Goal: Task Accomplishment & Management: Manage account settings

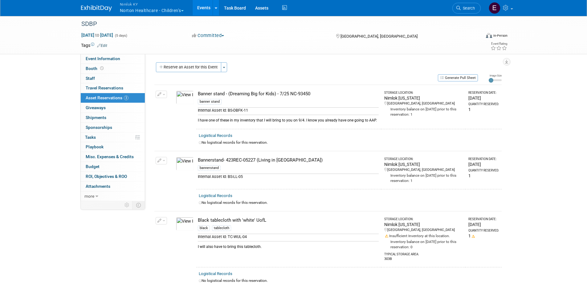
click at [152, 10] on button "Nimlok KY Norton Healthcare - Children’s" at bounding box center [155, 8] width 72 height 16
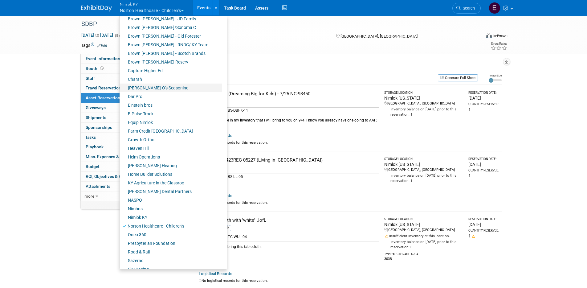
scroll to position [149, 0]
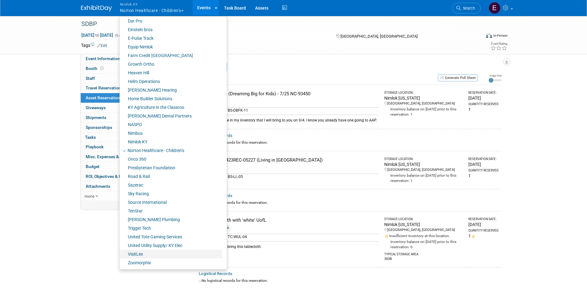
click at [146, 257] on link "VisitLex" at bounding box center [171, 254] width 103 height 9
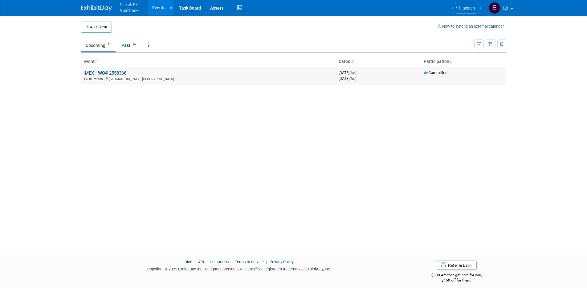
click at [120, 74] on link "IMEX - WO# 2558366" at bounding box center [105, 73] width 43 height 6
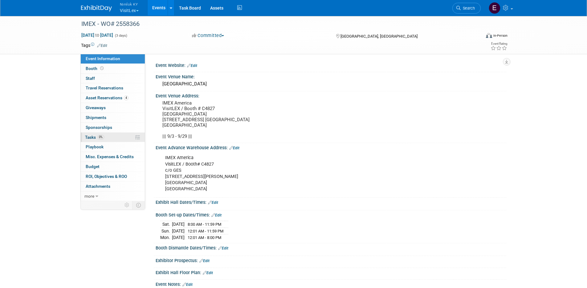
click at [91, 139] on span "Tasks 0%" at bounding box center [94, 137] width 19 height 5
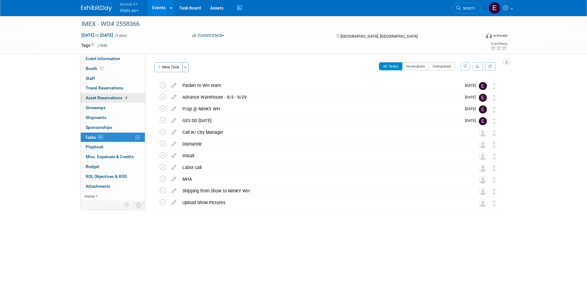
click at [104, 98] on span "Asset Reservations 4" at bounding box center [107, 97] width 43 height 5
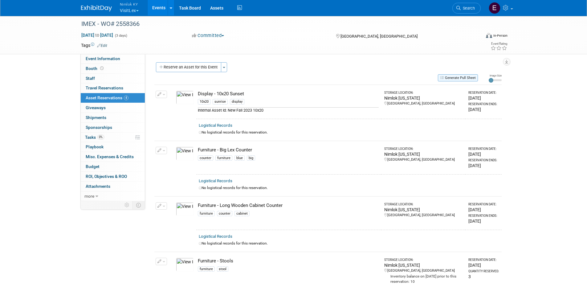
click at [460, 74] on button "Generate Pull Sheet" at bounding box center [458, 77] width 40 height 7
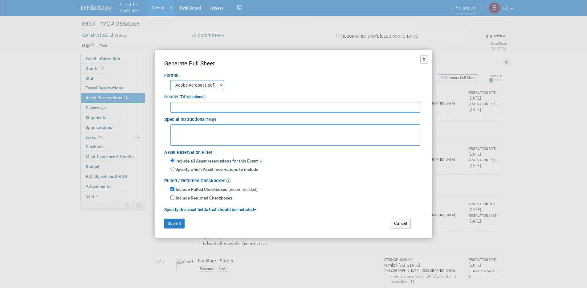
click at [229, 134] on textarea at bounding box center [295, 135] width 250 height 22
paste textarea "2557870"
type textarea "- some items should be arriving soon from WO# 2557870."
click at [277, 108] on input "text" at bounding box center [295, 107] width 250 height 11
type input "WO# 2558366"
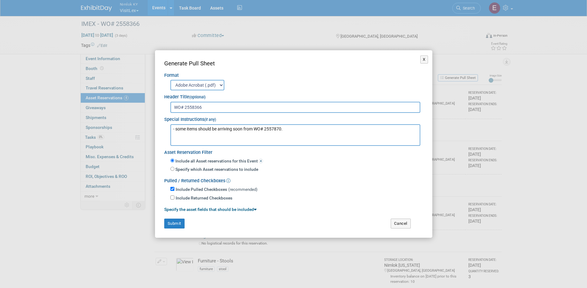
click at [298, 131] on textarea "- some items should be arriving soon from WO# 2557870." at bounding box center [295, 135] width 250 height 22
type textarea "- some items should be arriving soon from WO# 2557870. - TWW to p/up on 9/15"
click at [167, 224] on button "Submit" at bounding box center [174, 223] width 20 height 10
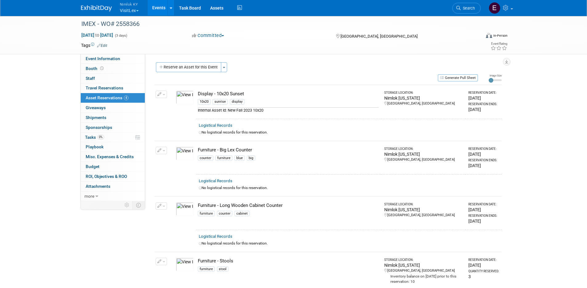
click at [531, 157] on div "IMEX - WO# 2558366 Oct 7, 2025 to Oct 9, 2025 (3 days) Oct 7, 2025 to Oct 9, 20…" at bounding box center [293, 169] width 587 height 308
click at [140, 25] on div "IMEX - WO# 2558366" at bounding box center [275, 23] width 392 height 11
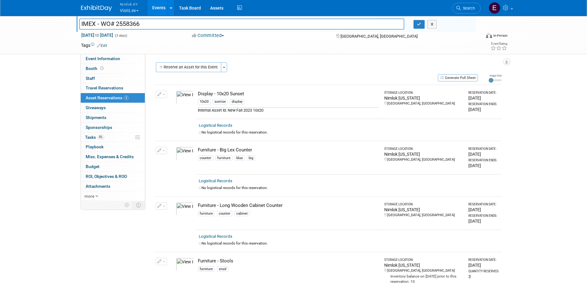
drag, startPoint x: 141, startPoint y: 24, endPoint x: 117, endPoint y: 24, distance: 23.4
click at [117, 24] on input "IMEX - WO# 2558366" at bounding box center [241, 23] width 325 height 11
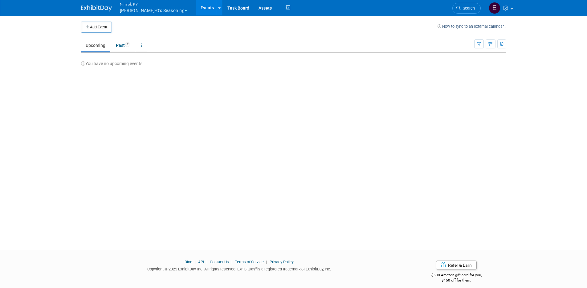
click at [126, 9] on button "Nimlok KY Dan-O's Seasoning" at bounding box center [157, 8] width 76 height 16
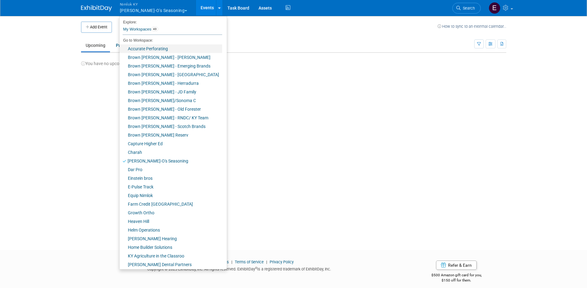
click at [157, 46] on link "Accurate Perforating" at bounding box center [171, 48] width 103 height 9
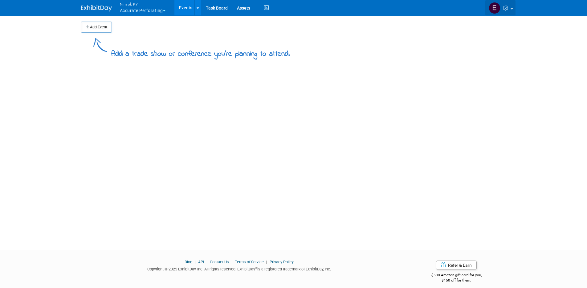
click at [503, 9] on icon at bounding box center [506, 8] width 7 height 6
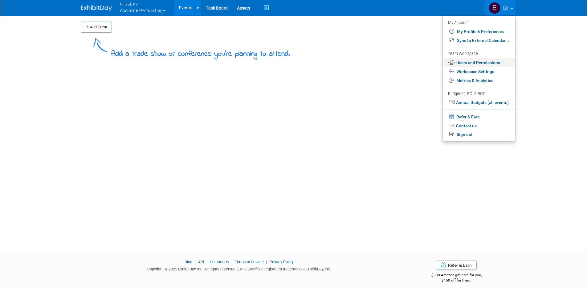
click at [493, 61] on link "Users and Permissions" at bounding box center [479, 62] width 72 height 9
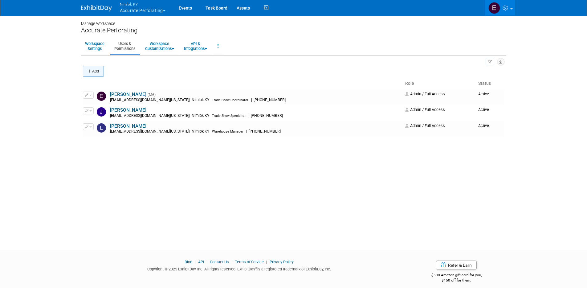
click at [89, 68] on button "Add" at bounding box center [93, 71] width 21 height 11
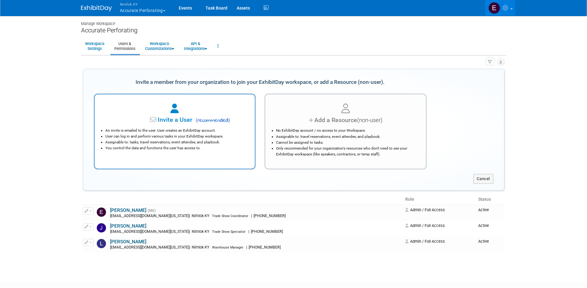
click at [179, 113] on div at bounding box center [174, 109] width 145 height 14
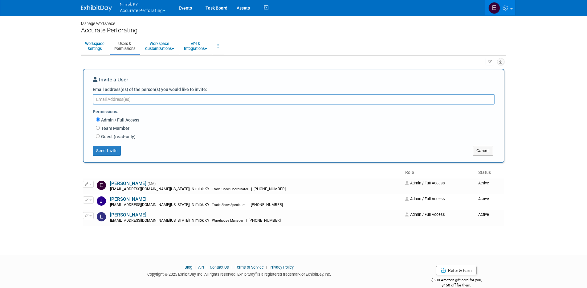
click at [119, 130] on label "Team Member" at bounding box center [115, 128] width 30 height 6
click at [100, 130] on input "Team Member" at bounding box center [98, 128] width 4 height 4
radio input "true"
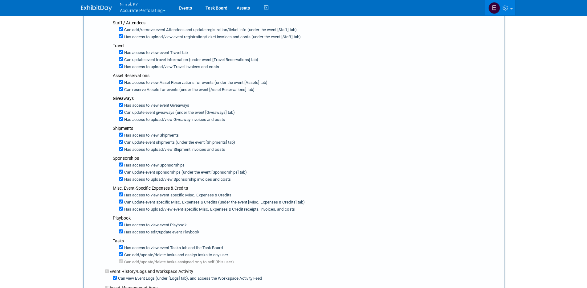
scroll to position [207, 0]
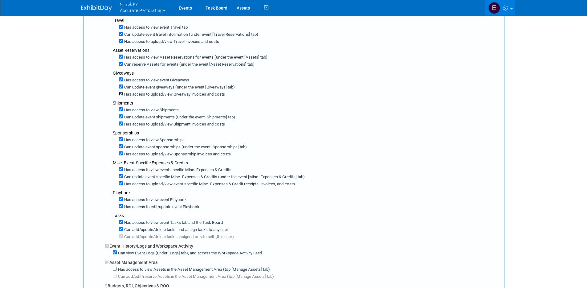
click at [122, 92] on input "Has access to upload/view Giveaway invoices and costs" at bounding box center [121, 94] width 4 height 4
checkbox input "false"
click at [122, 88] on input "Can update event giveaways (under the event [Giveaways] tab)" at bounding box center [121, 86] width 4 height 4
checkbox input "false"
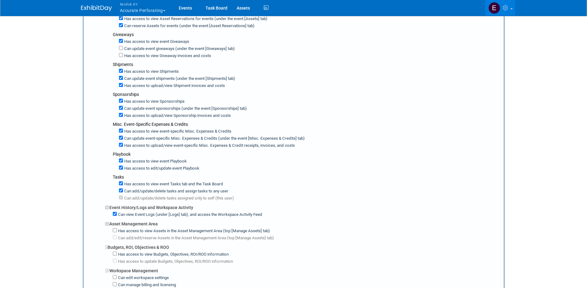
scroll to position [246, 0]
click at [124, 84] on label "Has access to upload/view Shipment invoices and costs" at bounding box center [174, 86] width 102 height 6
click at [123, 84] on input "Has access to upload/view Shipment invoices and costs" at bounding box center [121, 85] width 4 height 4
checkbox input "false"
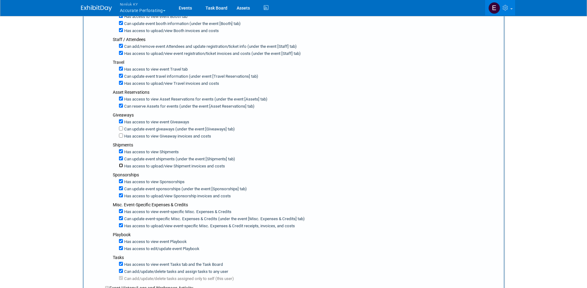
scroll to position [0, 0]
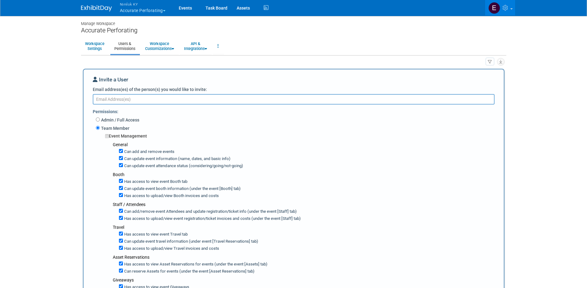
click at [189, 95] on textarea "Email address(es) of the person(s) you would like to invite:" at bounding box center [294, 99] width 402 height 10
type textarea "j"
type textarea "jerhart@accurateperforating.com"
click at [233, 135] on div "Event Management" at bounding box center [302, 136] width 394 height 6
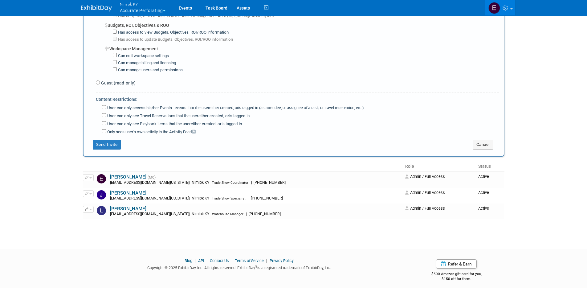
scroll to position [471, 0]
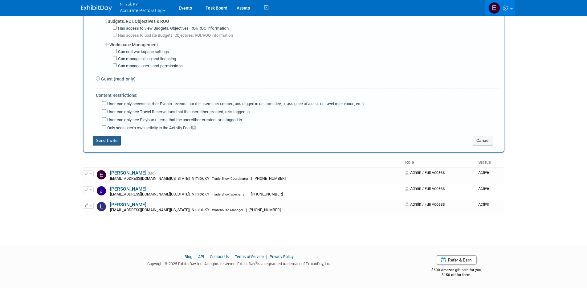
click at [107, 143] on button "Send Invite" at bounding box center [107, 141] width 28 height 10
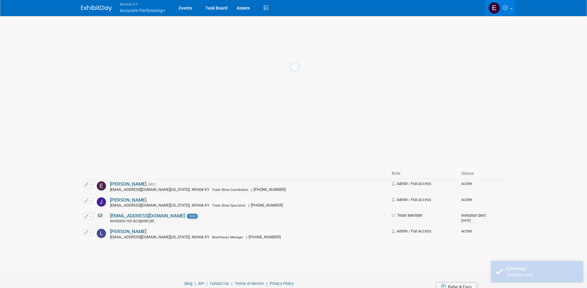
scroll to position [0, 0]
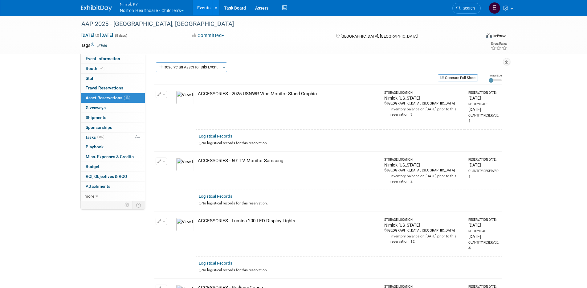
click at [202, 6] on link "Events" at bounding box center [204, 7] width 22 height 15
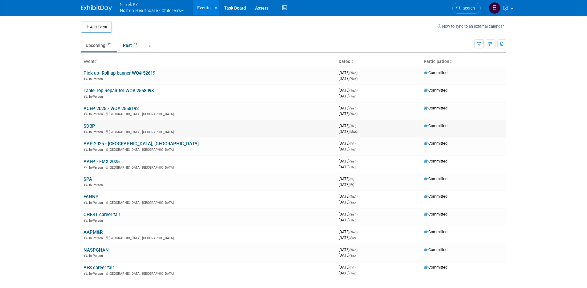
click at [88, 127] on link "SDBP" at bounding box center [90, 126] width 12 height 6
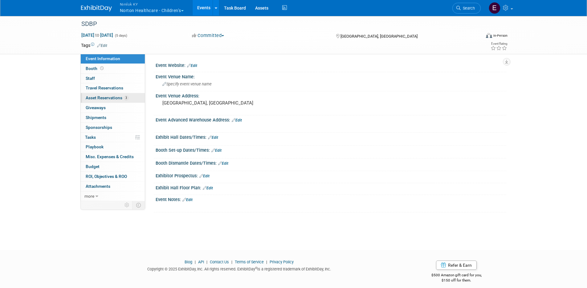
click at [96, 98] on span "Asset Reservations 3" at bounding box center [107, 97] width 43 height 5
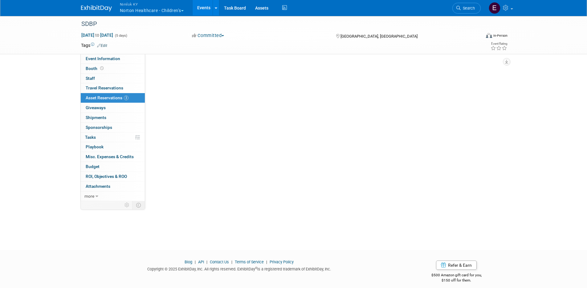
click at [96, 98] on span "Asset Reservations 3" at bounding box center [107, 97] width 43 height 5
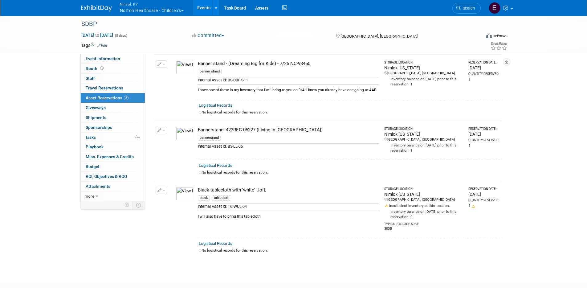
scroll to position [30, 0]
click at [267, 10] on link "Assets" at bounding box center [262, 7] width 22 height 15
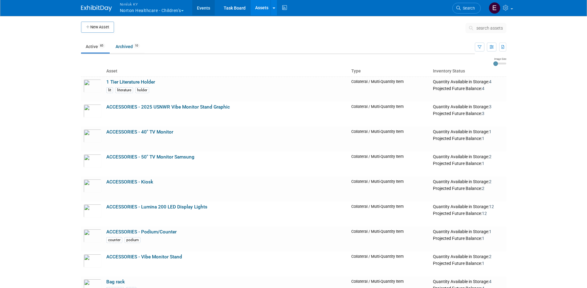
click at [202, 7] on link "Events" at bounding box center [203, 7] width 22 height 15
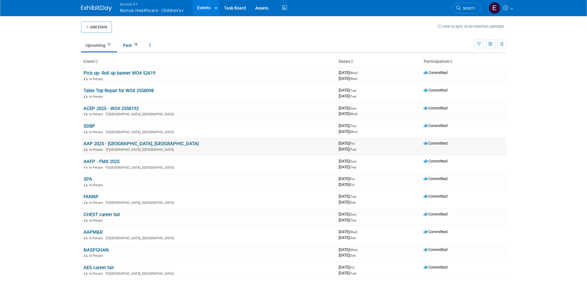
click at [95, 142] on link "AAP 2025 - [GEOGRAPHIC_DATA], [GEOGRAPHIC_DATA]" at bounding box center [141, 144] width 115 height 6
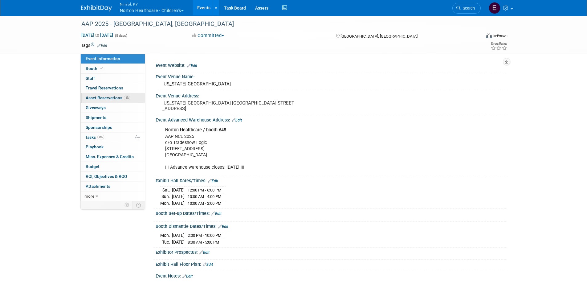
click at [100, 96] on span "Asset Reservations 13" at bounding box center [108, 97] width 44 height 5
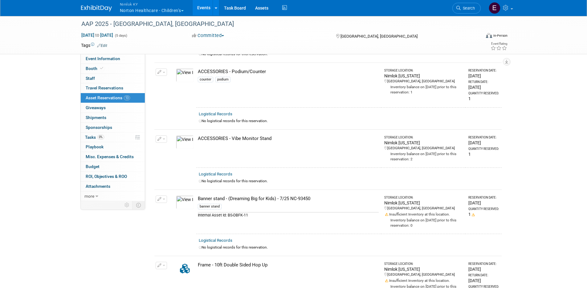
scroll to position [224, 0]
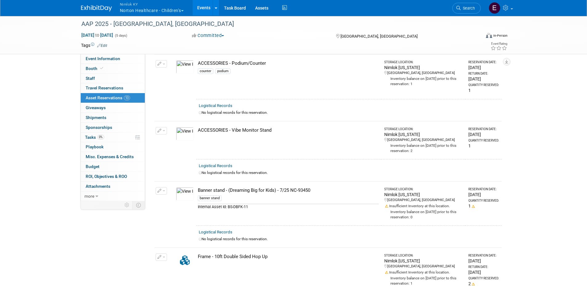
click at [178, 193] on img at bounding box center [185, 194] width 18 height 14
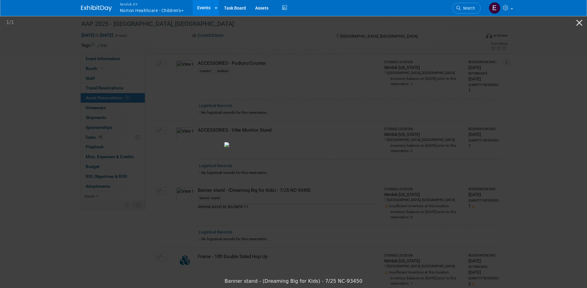
click at [552, 122] on picture at bounding box center [293, 144] width 587 height 260
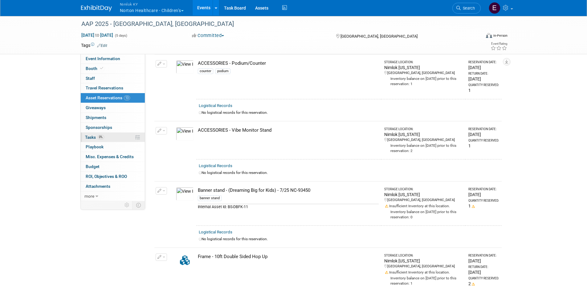
click at [93, 136] on span "Tasks 0%" at bounding box center [94, 137] width 19 height 5
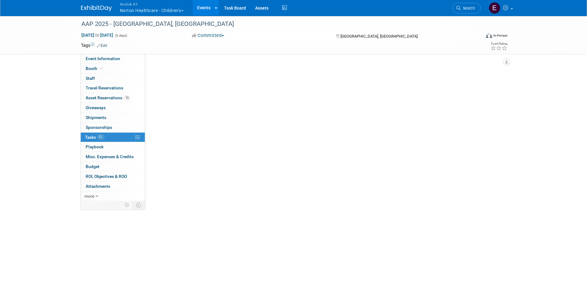
click at [93, 136] on span "Tasks 0%" at bounding box center [94, 137] width 19 height 5
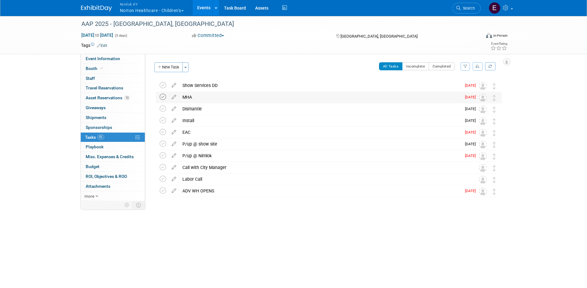
click at [164, 96] on icon at bounding box center [163, 97] width 6 height 6
click at [165, 85] on icon at bounding box center [163, 85] width 6 height 6
click at [162, 134] on icon at bounding box center [163, 132] width 6 height 6
click at [200, 189] on div "ADV WH OPENS" at bounding box center [320, 190] width 282 height 10
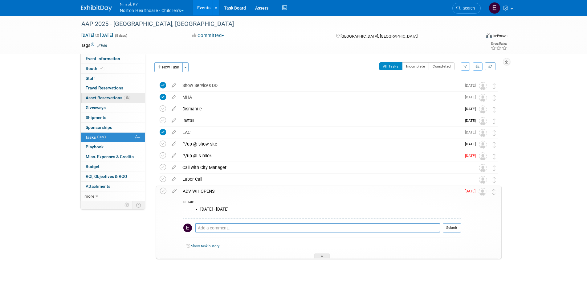
click at [85, 96] on link "13 Asset Reservations 13" at bounding box center [113, 98] width 64 height 10
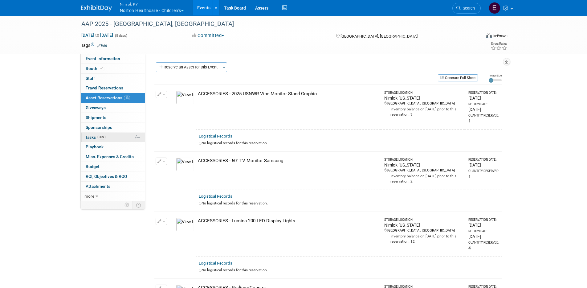
click at [86, 133] on link "30% Tasks 30%" at bounding box center [113, 137] width 64 height 10
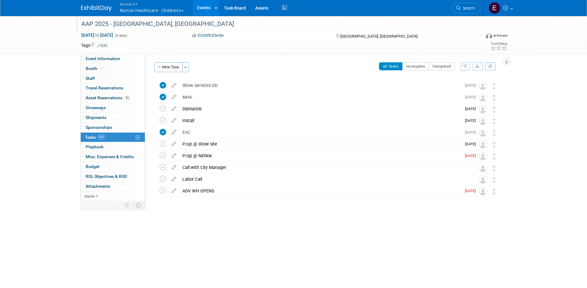
click at [147, 24] on div "AAP 2025 - Denver, CO" at bounding box center [275, 23] width 392 height 11
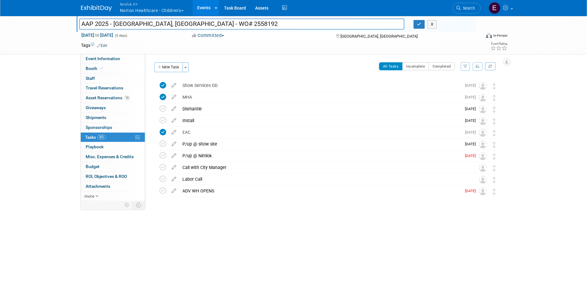
type input "AAP 2025 - Denver, CO - WO# 2558192"
click at [422, 27] on button "button" at bounding box center [419, 24] width 11 height 9
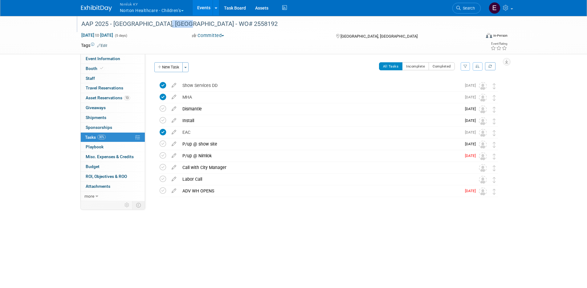
drag, startPoint x: 186, startPoint y: 24, endPoint x: 164, endPoint y: 24, distance: 22.5
click at [164, 24] on div "AAP 2025 - Denver, CO - WO# 2558192" at bounding box center [275, 23] width 392 height 11
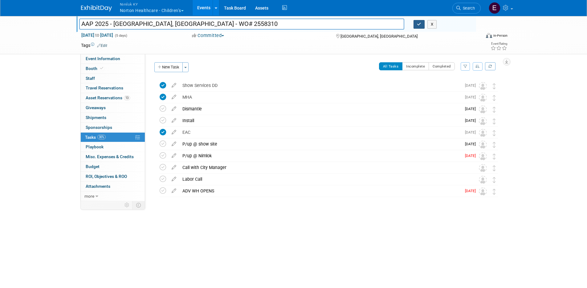
type input "AAP 2025 - [GEOGRAPHIC_DATA], [GEOGRAPHIC_DATA] - WO# 2558310"
click at [416, 27] on button "button" at bounding box center [419, 24] width 11 height 9
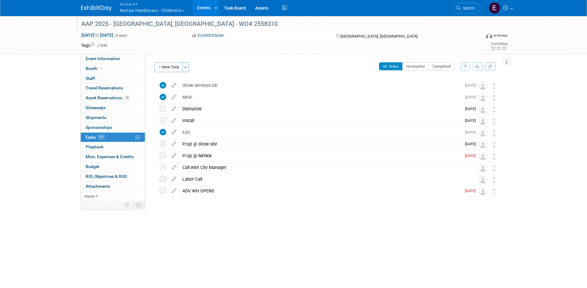
click at [209, 8] on link "Events" at bounding box center [204, 7] width 22 height 15
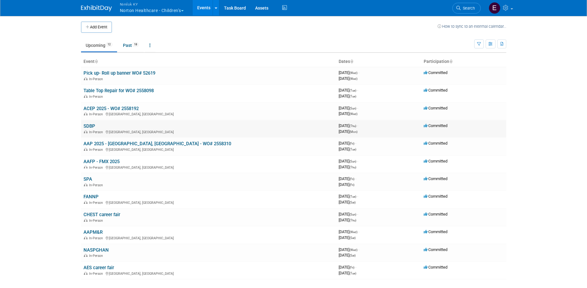
click at [87, 128] on link "SDBP" at bounding box center [90, 126] width 12 height 6
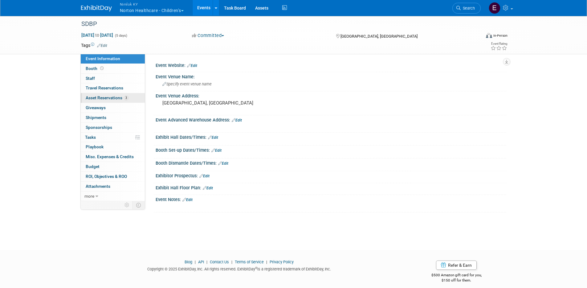
click at [102, 101] on link "3 Asset Reservations 3" at bounding box center [113, 98] width 64 height 10
